Goal: Book appointment/travel/reservation

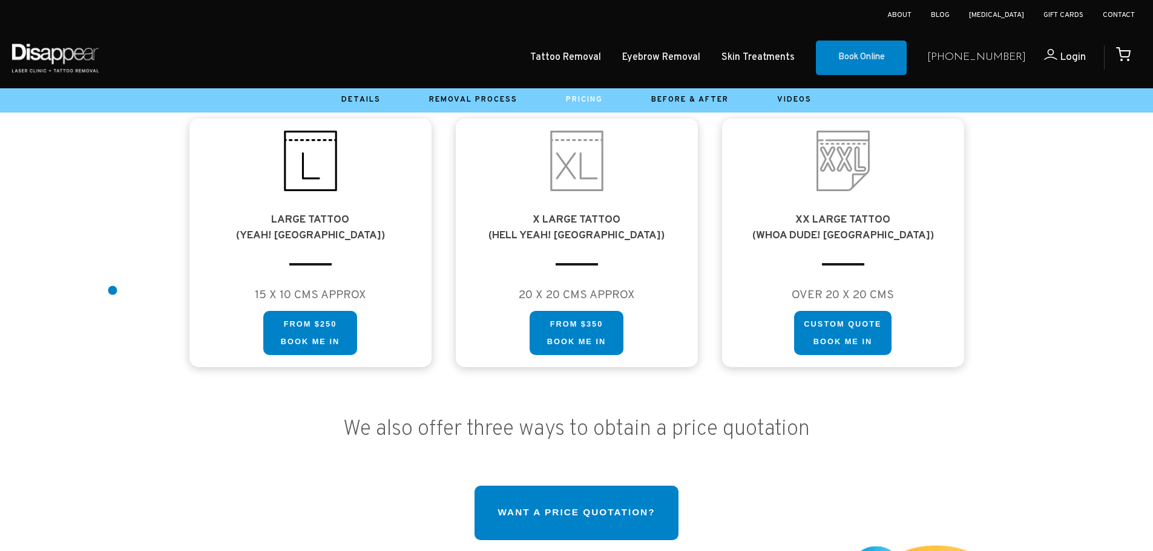
scroll to position [968, 0]
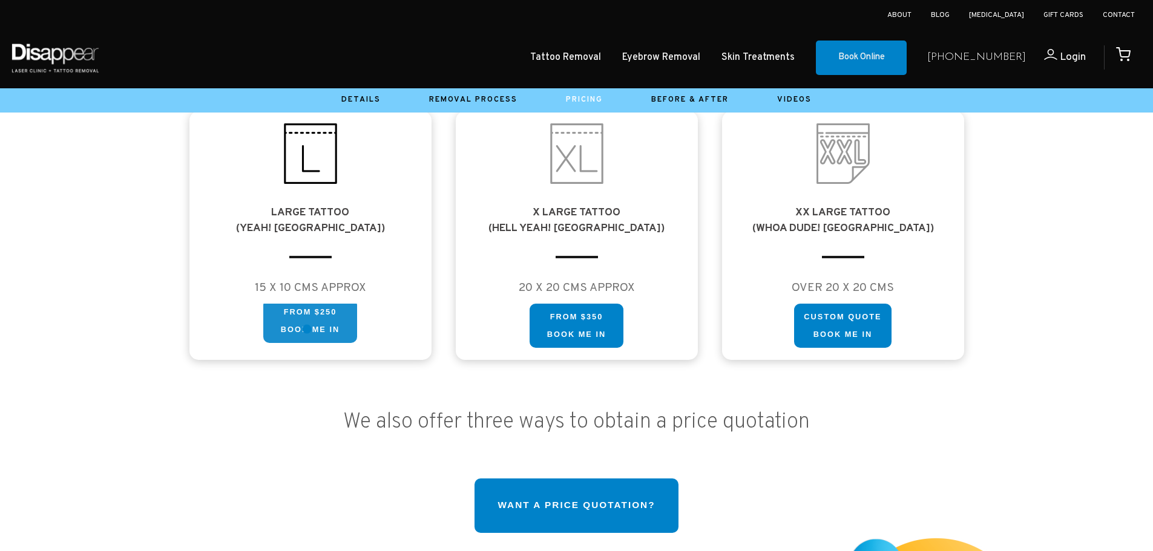
click at [307, 329] on link "FROM $250 Book me in" at bounding box center [310, 321] width 94 height 45
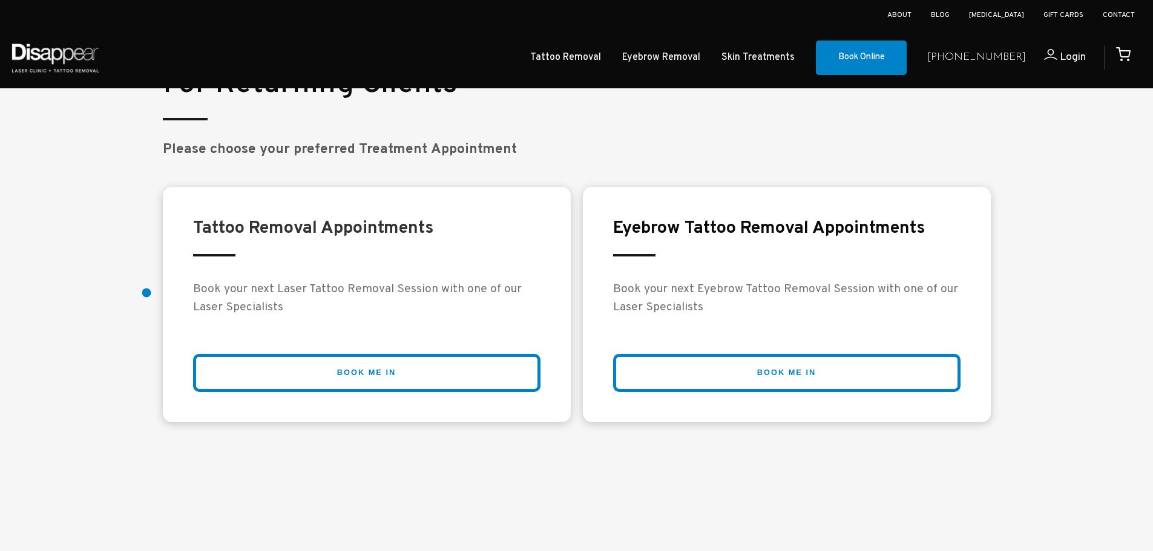
scroll to position [2239, 0]
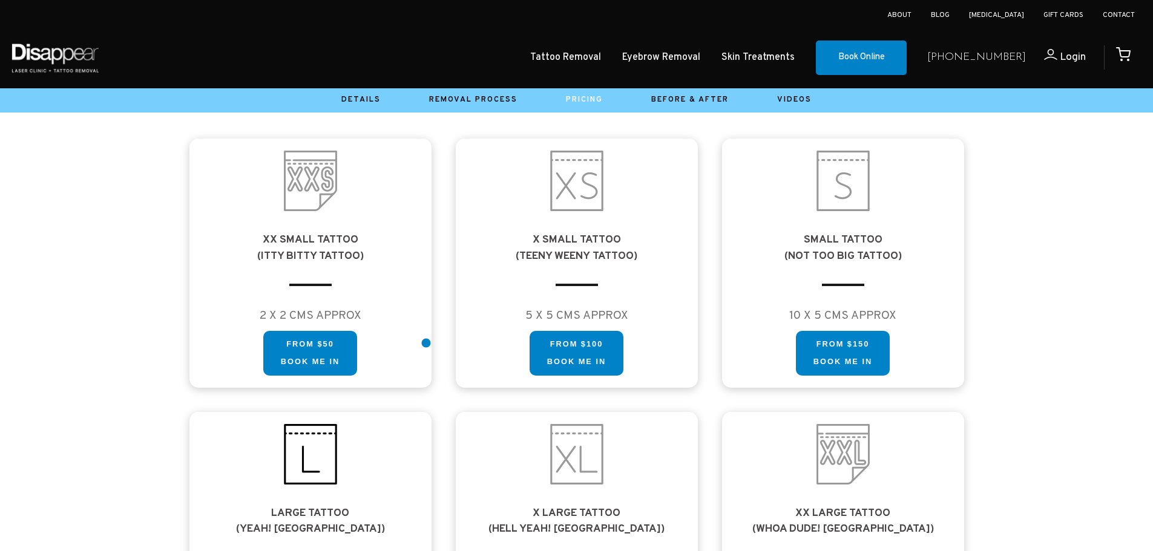
scroll to position [666, 0]
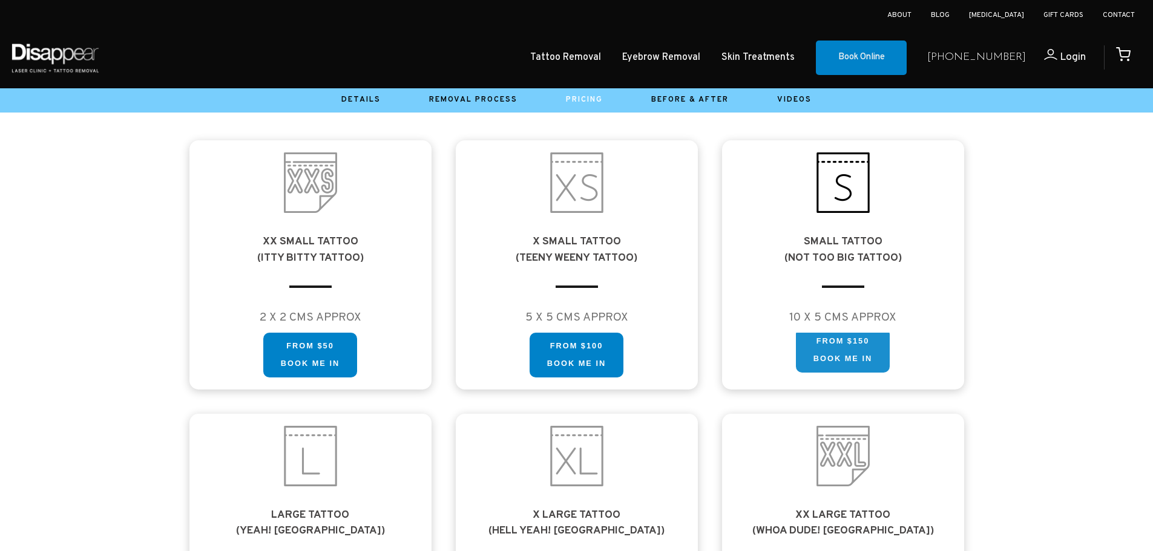
click at [834, 348] on link "FROM $150 Book me in" at bounding box center [843, 350] width 94 height 45
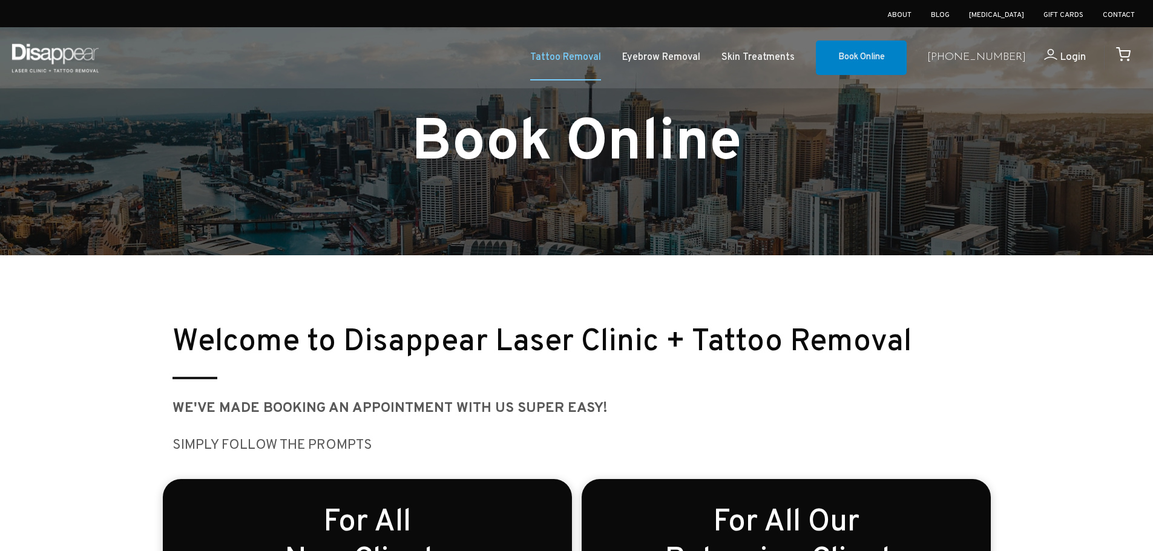
click at [599, 52] on link "Tattoo Removal" at bounding box center [565, 58] width 71 height 18
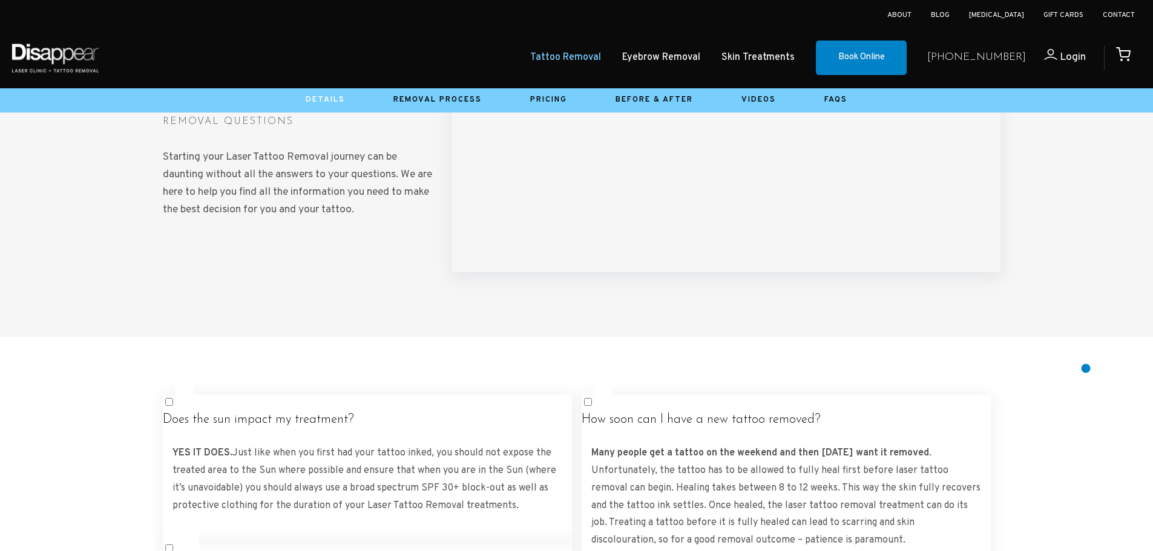
scroll to position [2058, 0]
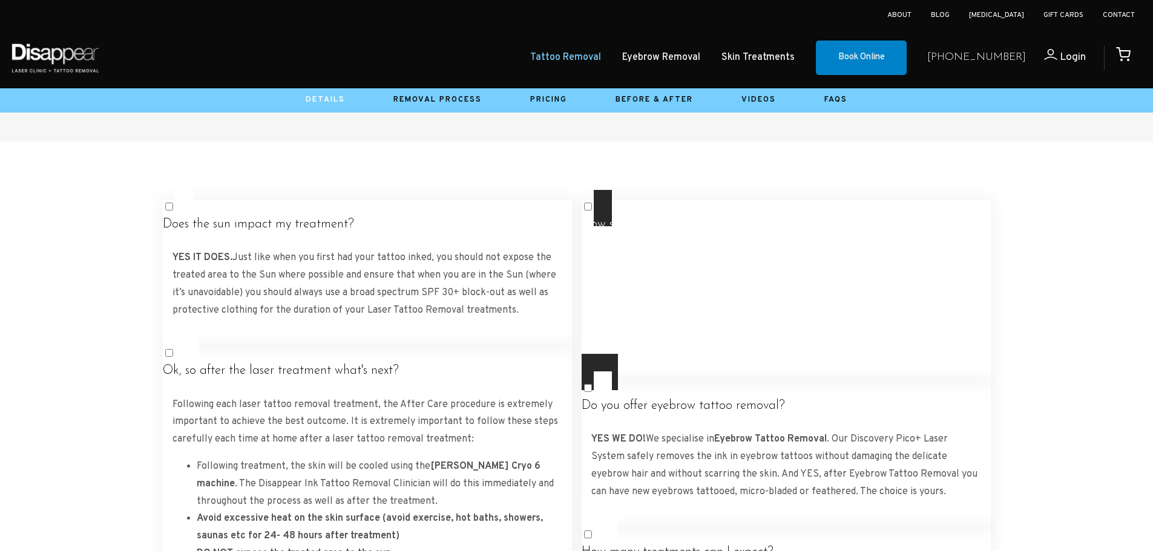
click at [821, 225] on span at bounding box center [821, 224] width 0 height 13
